Goal: Navigation & Orientation: Find specific page/section

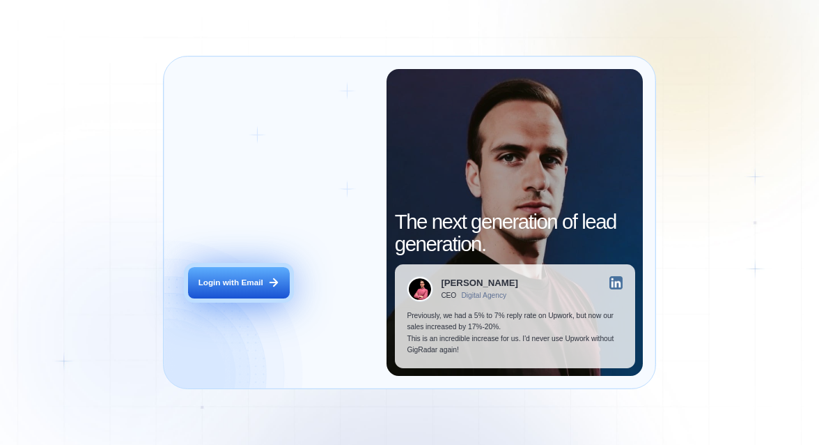
click at [229, 286] on div "Login with Email" at bounding box center [231, 282] width 65 height 11
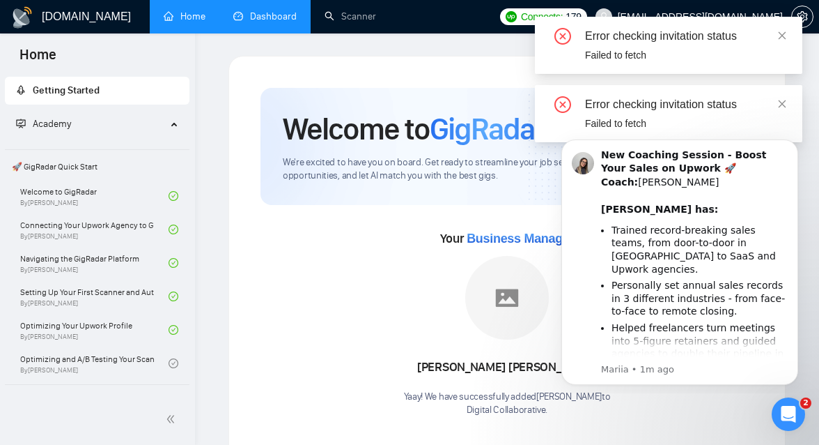
click at [297, 10] on link "Dashboard" at bounding box center [264, 16] width 63 height 12
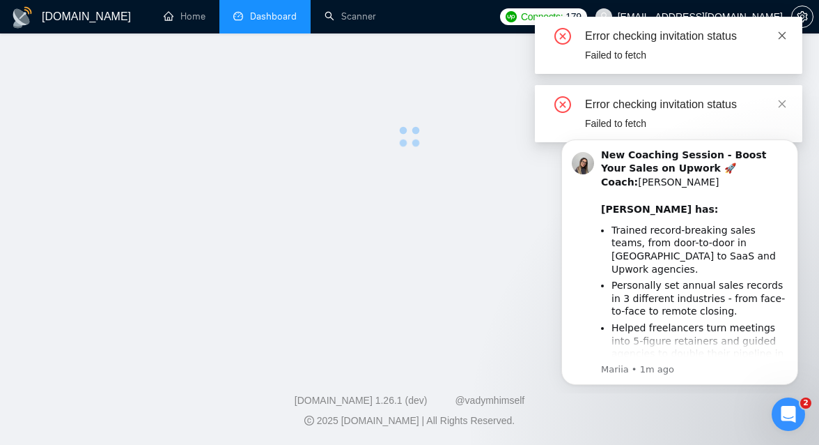
click at [780, 40] on icon "close" at bounding box center [783, 36] width 10 height 10
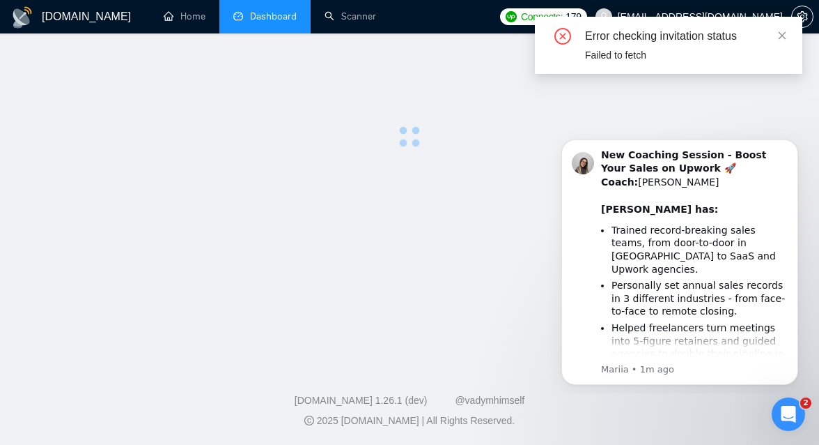
click at [787, 31] on div "Error checking invitation status Failed to fetch" at bounding box center [669, 45] width 268 height 57
click at [780, 38] on icon "close" at bounding box center [783, 35] width 8 height 8
